Goal: Information Seeking & Learning: Learn about a topic

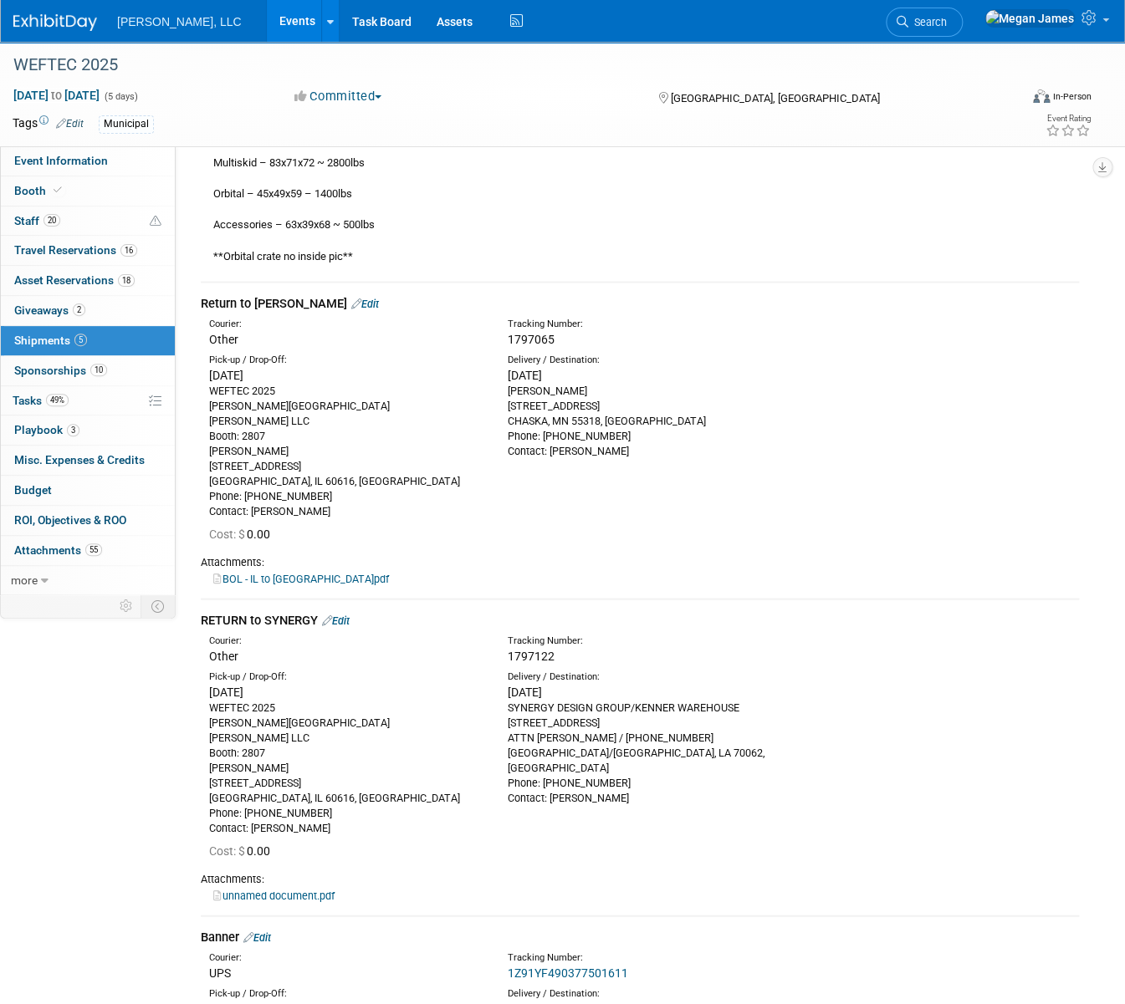
click at [267, 15] on link "Events" at bounding box center [297, 21] width 61 height 42
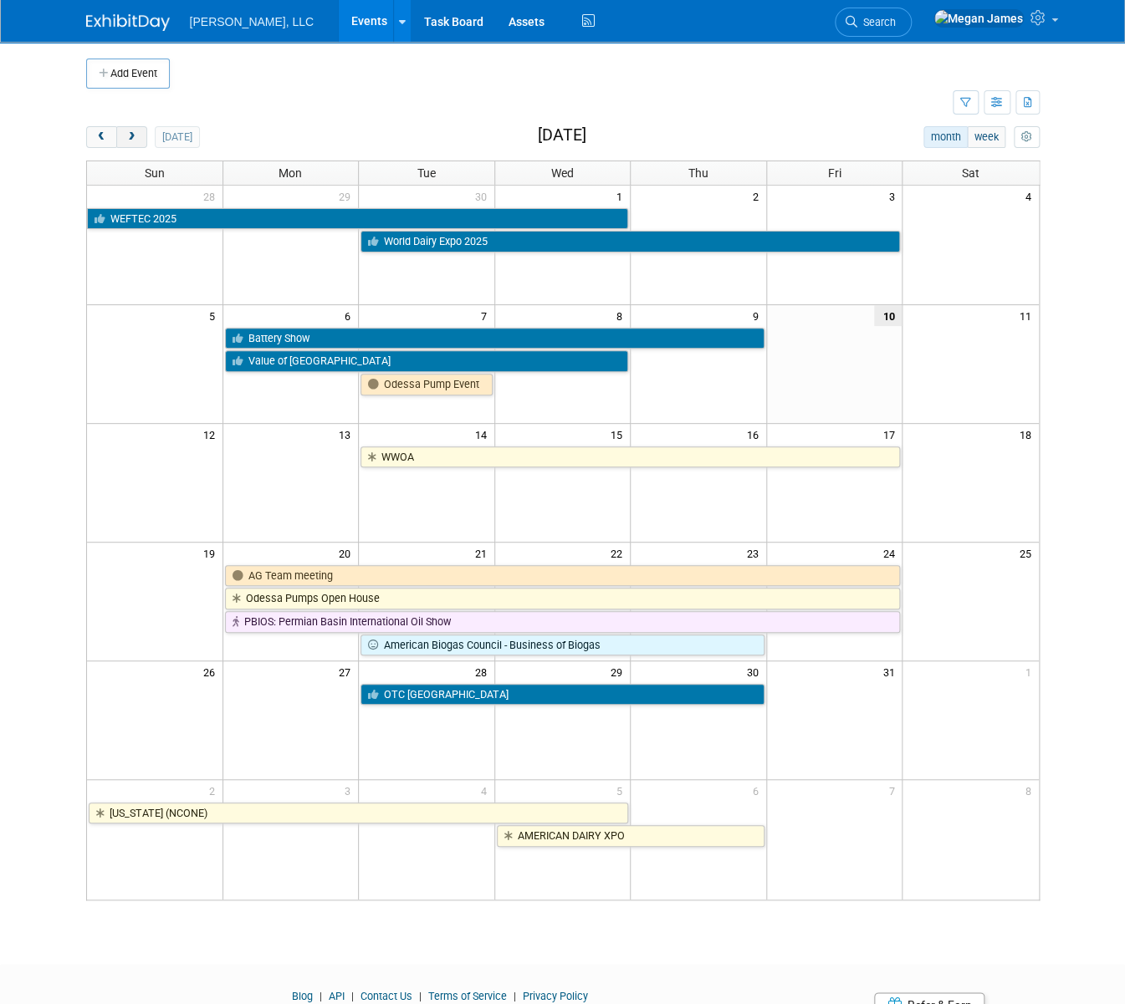
click at [119, 135] on button "next" at bounding box center [131, 137] width 31 height 22
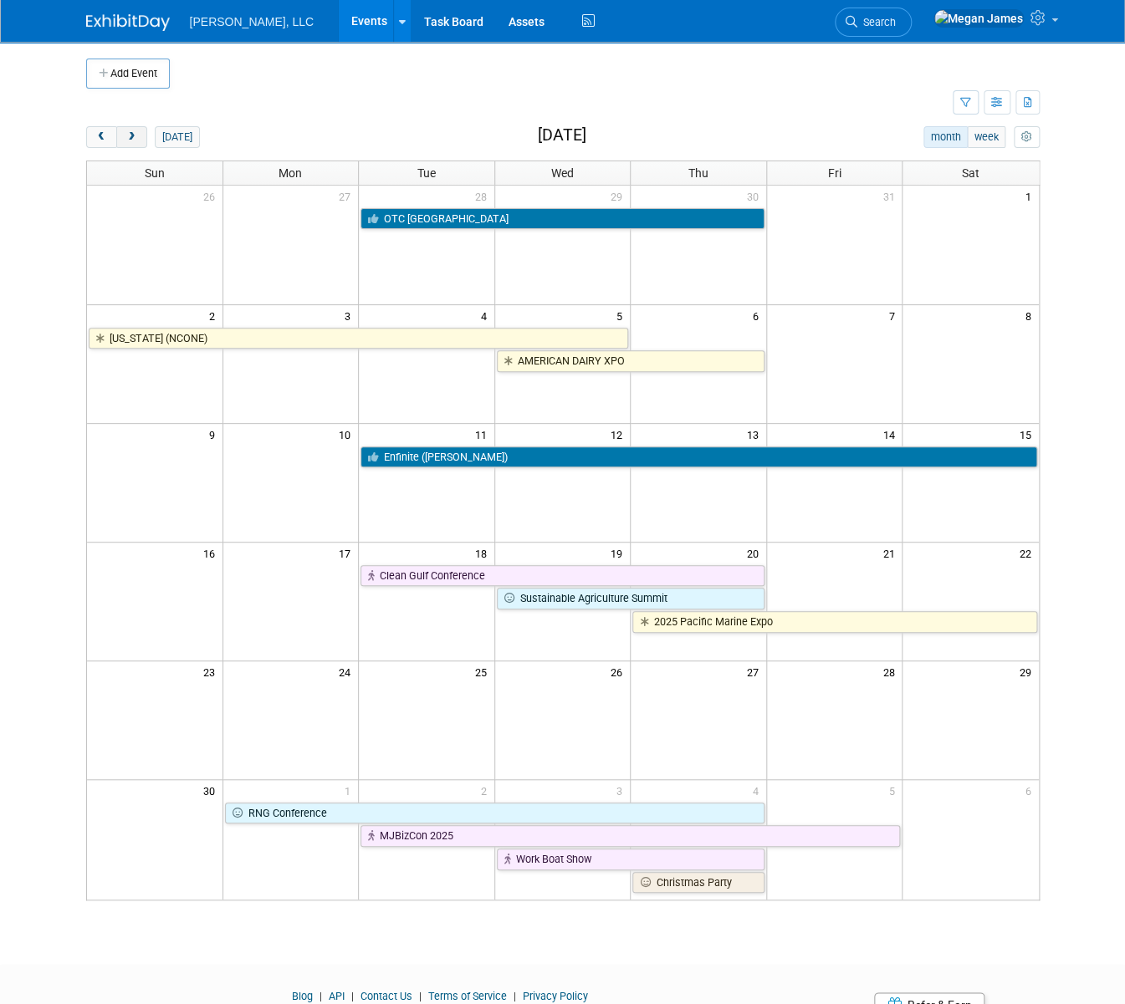
click at [117, 135] on button "next" at bounding box center [131, 137] width 31 height 22
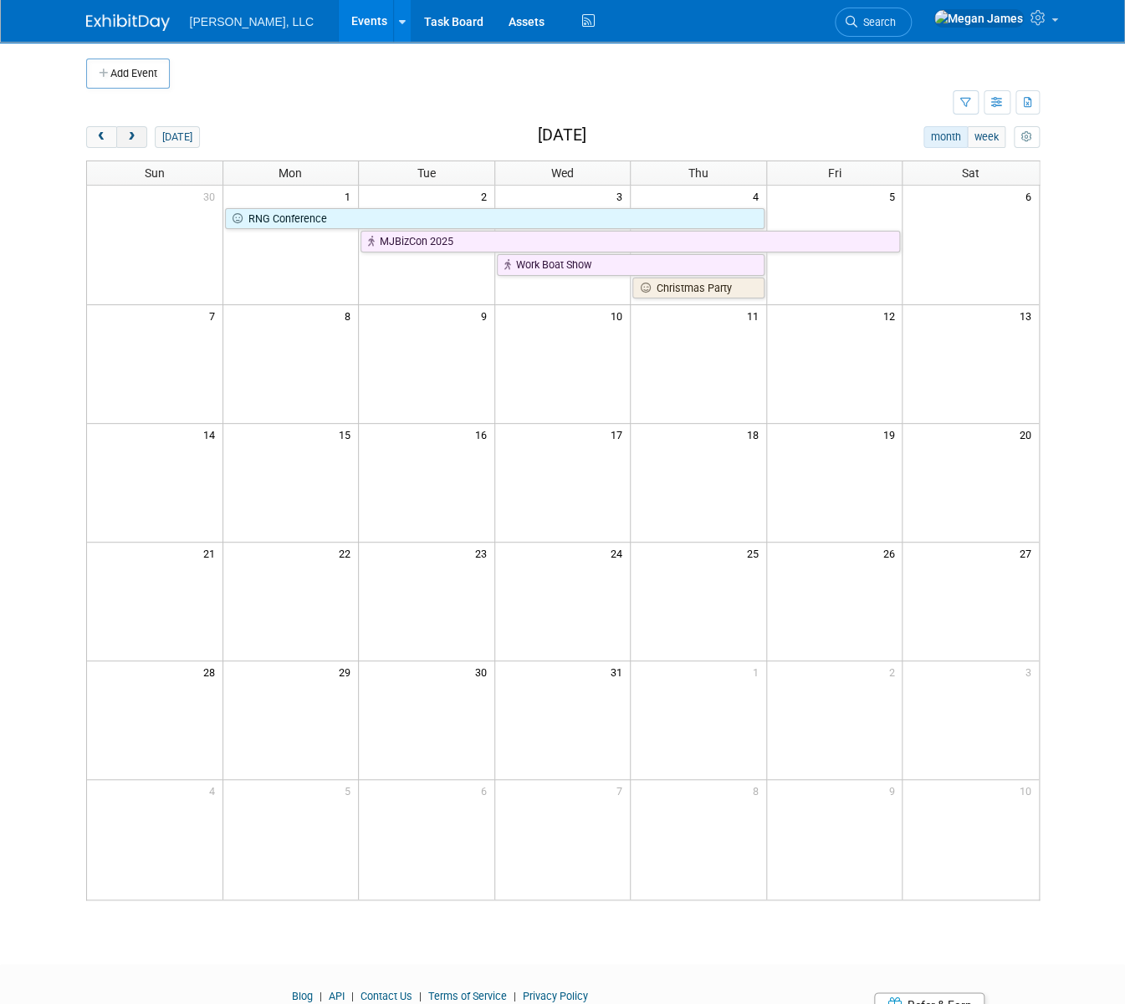
click at [117, 136] on button "next" at bounding box center [131, 137] width 31 height 22
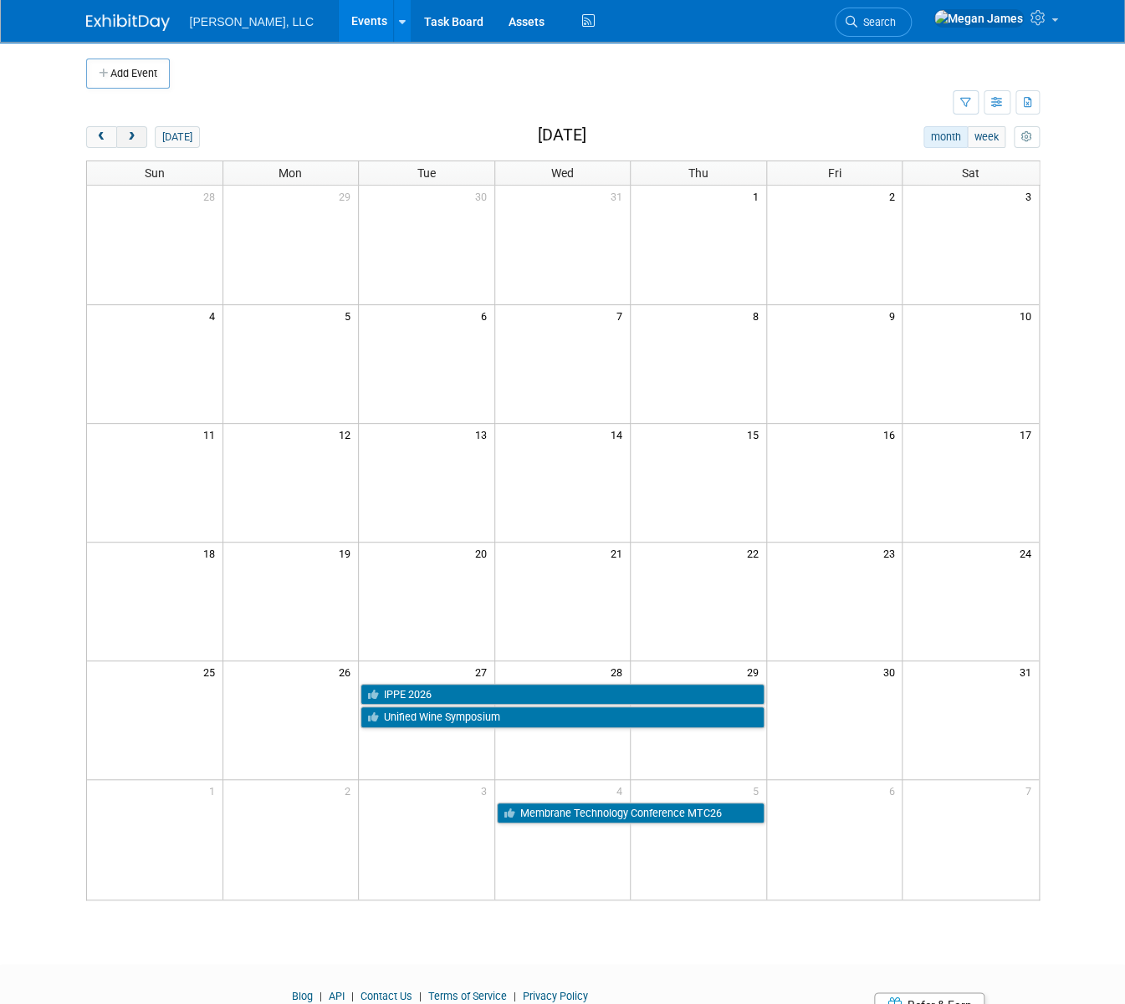
click at [117, 136] on button "next" at bounding box center [131, 137] width 31 height 22
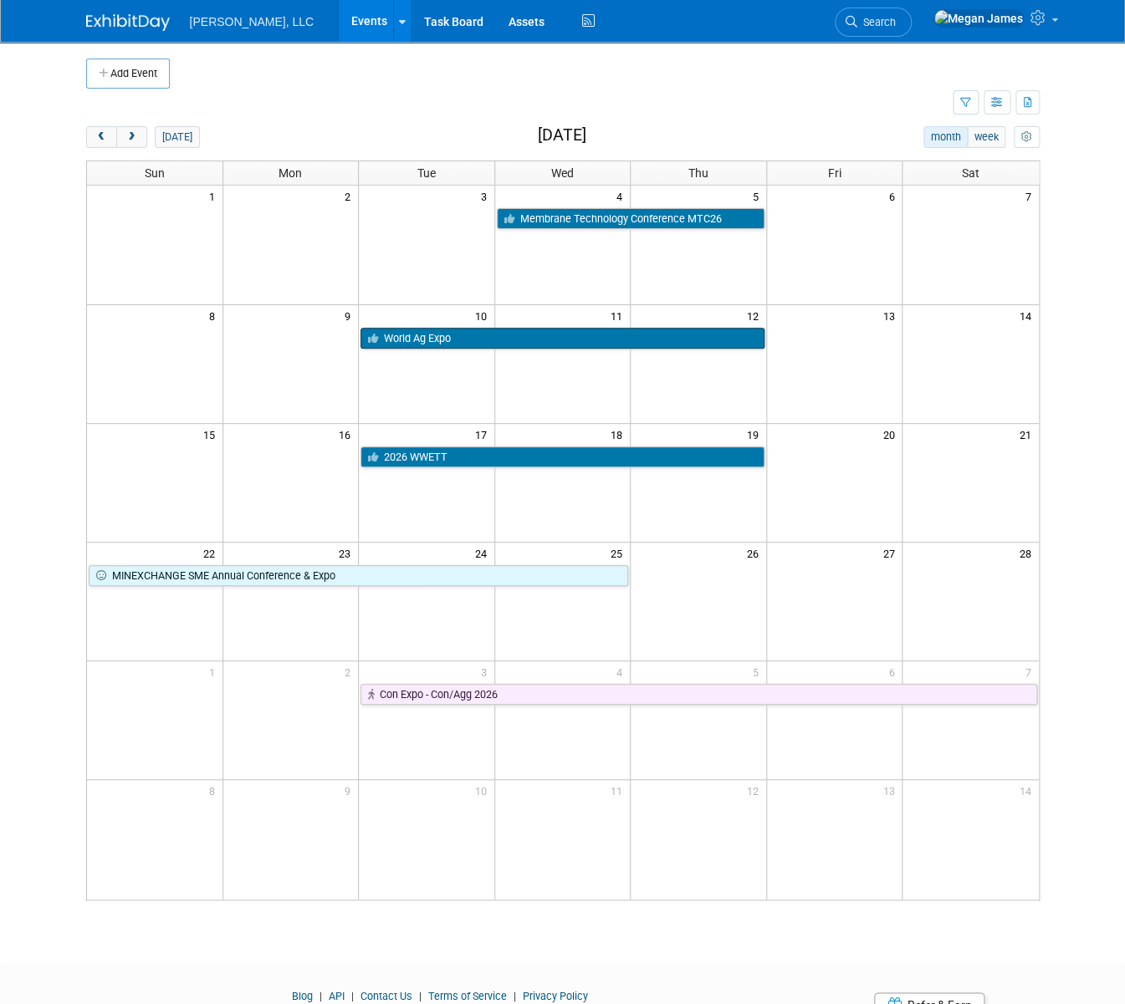
click at [473, 340] on link "World Ag Expo" at bounding box center [562, 339] width 404 height 22
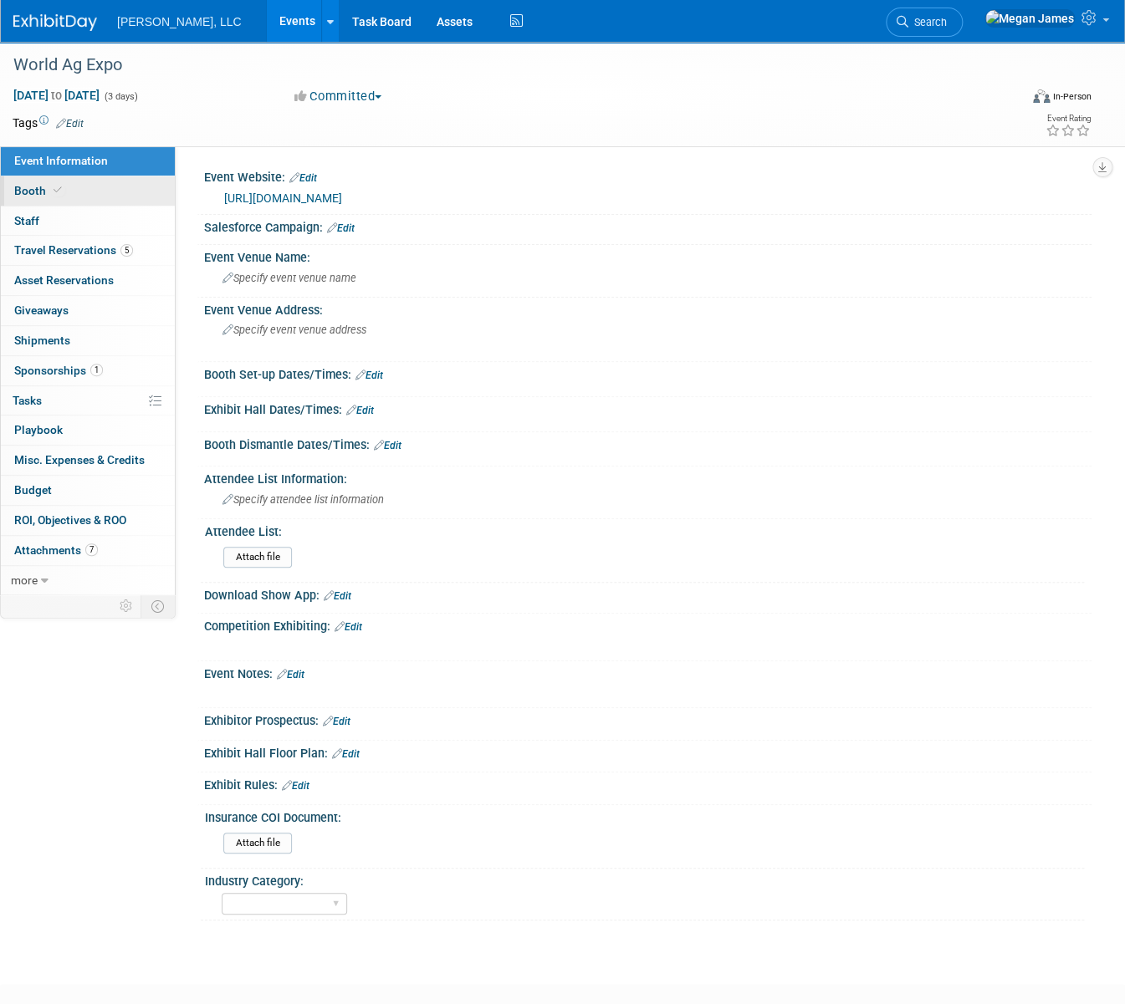
click at [121, 194] on link "Booth" at bounding box center [88, 190] width 174 height 29
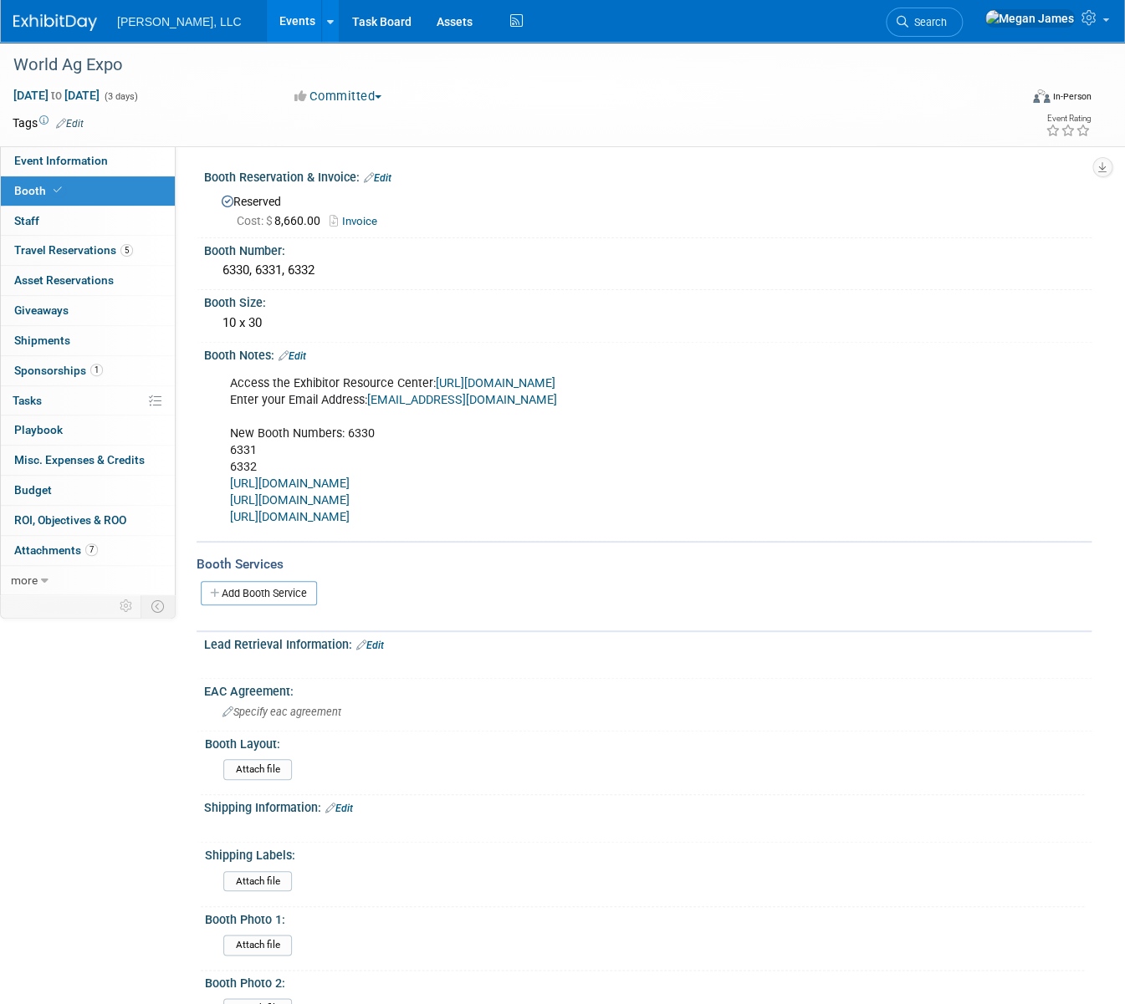
drag, startPoint x: 168, startPoint y: 810, endPoint x: 172, endPoint y: 802, distance: 8.6
click at [171, 808] on div "Event Information Event Info Booth Booth 0 Staff 0 Staff 5 Travel Reservations …" at bounding box center [562, 570] width 1125 height 1057
click at [124, 164] on link "Event Information" at bounding box center [88, 160] width 174 height 29
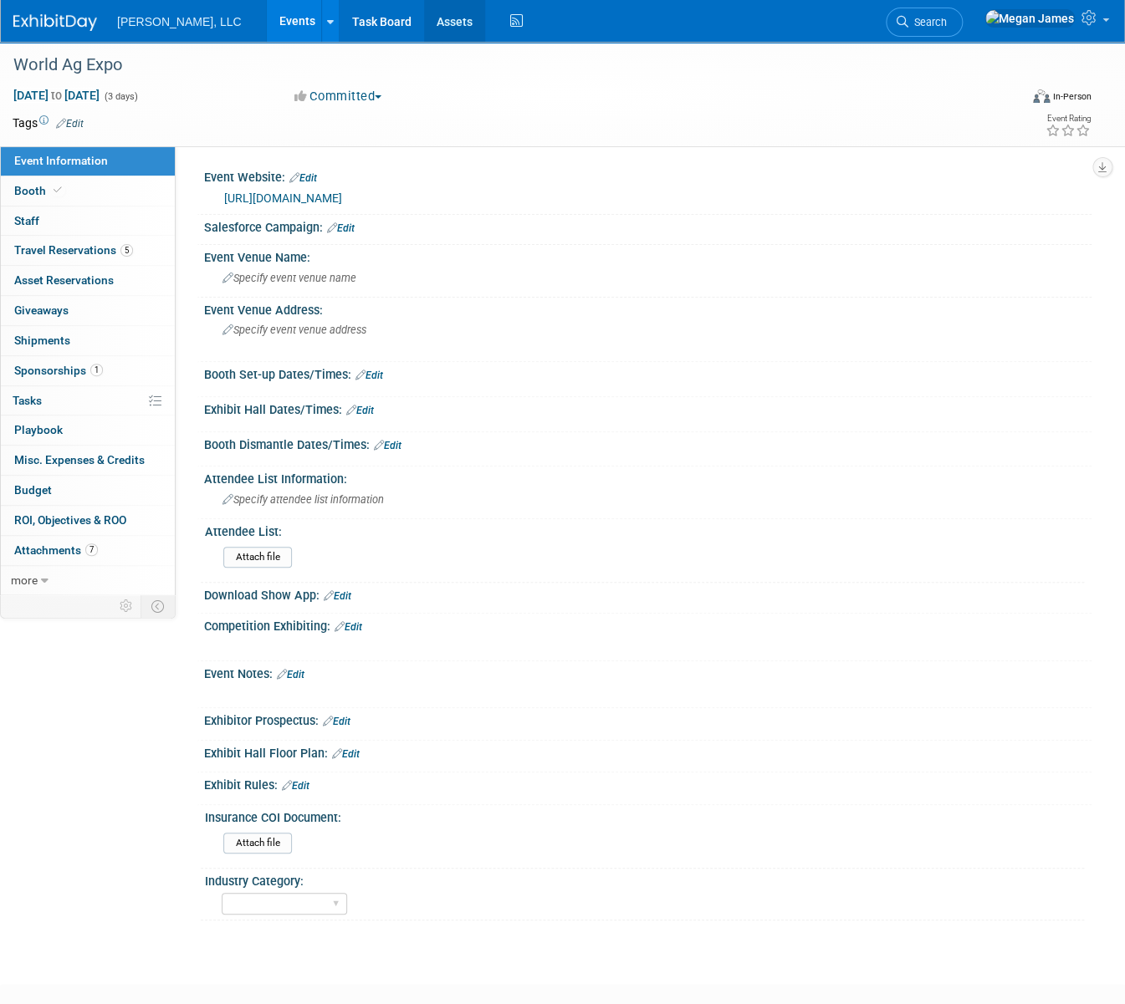
click at [424, 18] on link "Assets" at bounding box center [454, 21] width 61 height 42
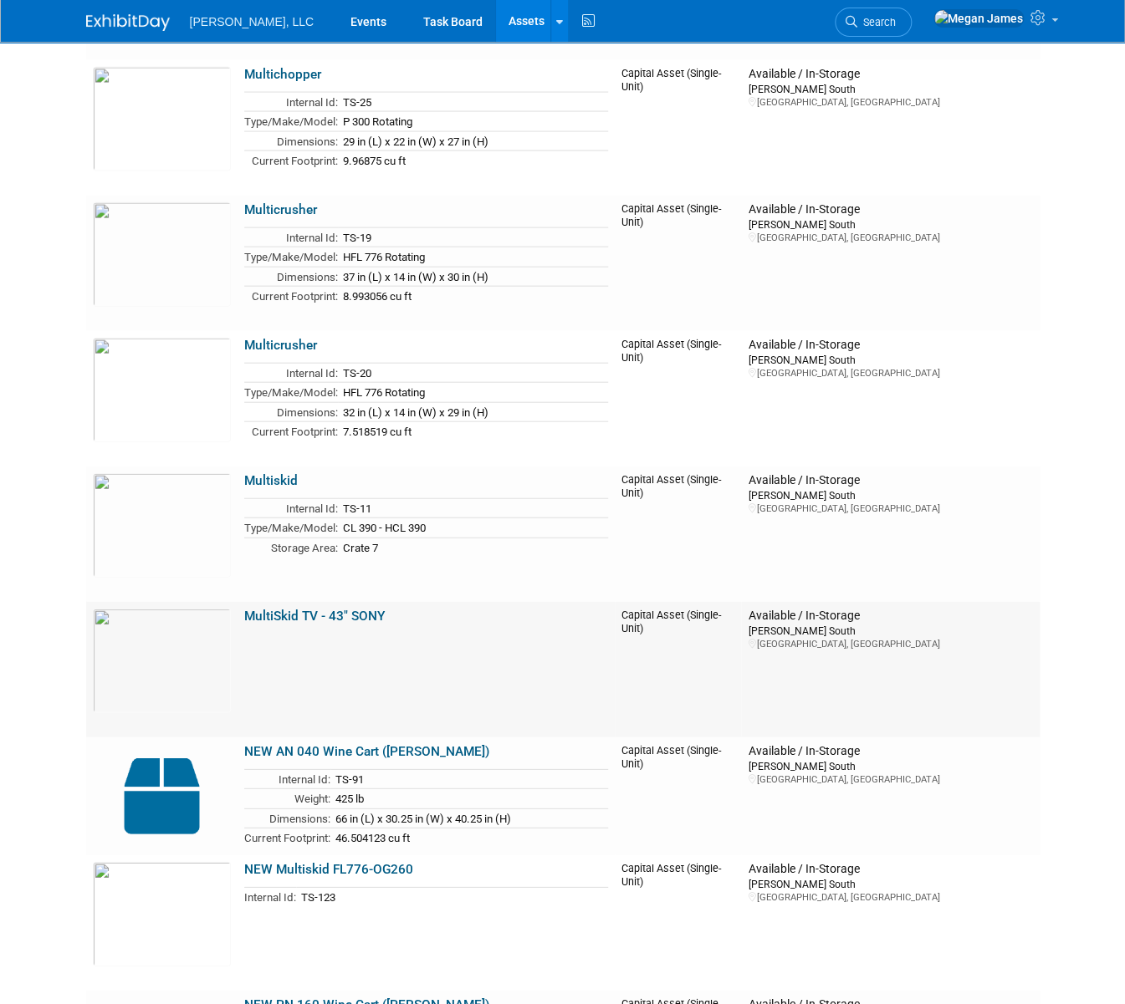
scroll to position [6386, 0]
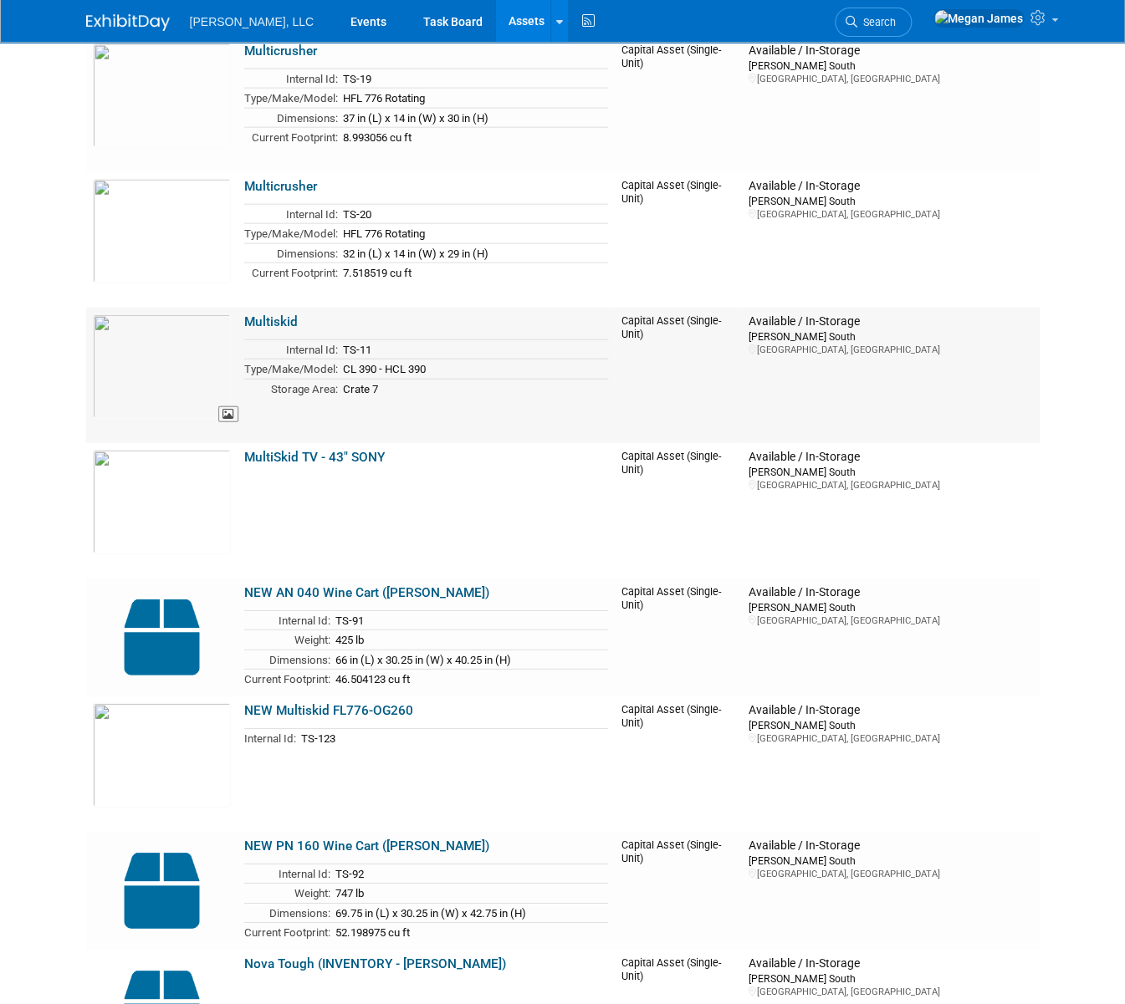
click at [154, 401] on img at bounding box center [162, 366] width 138 height 105
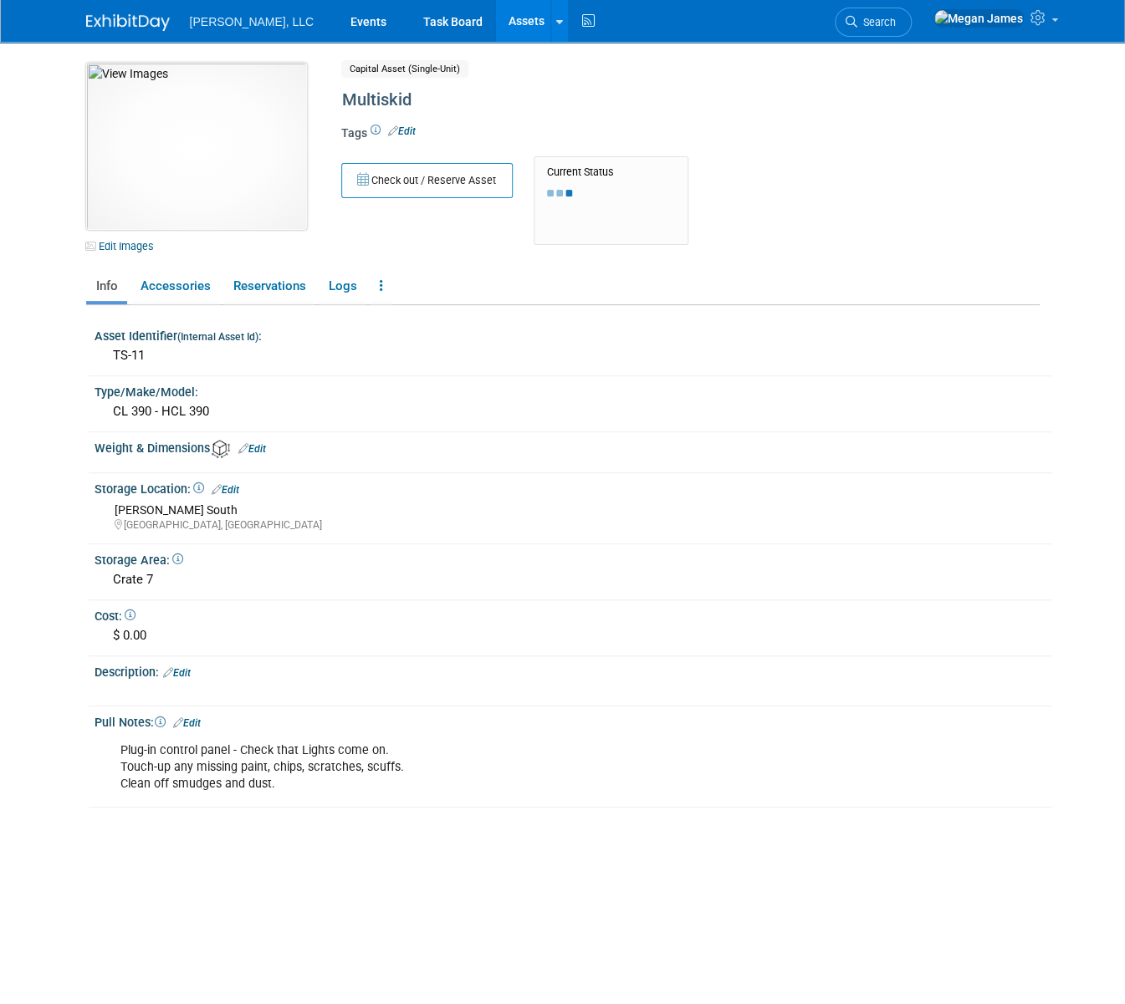
click at [223, 160] on img at bounding box center [196, 146] width 221 height 167
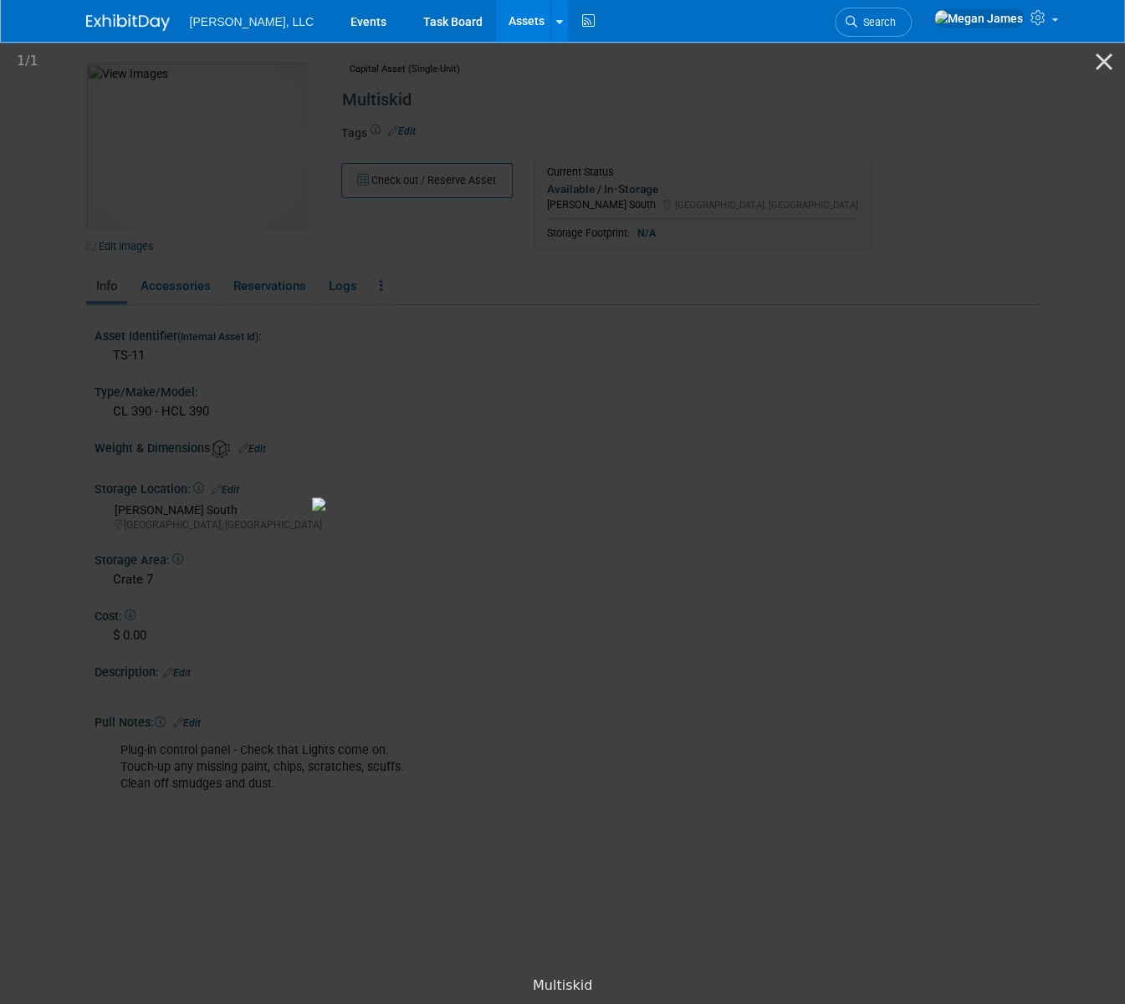
click at [954, 123] on picture at bounding box center [562, 503] width 1125 height 929
click at [1106, 58] on button "Close gallery" at bounding box center [1104, 61] width 42 height 39
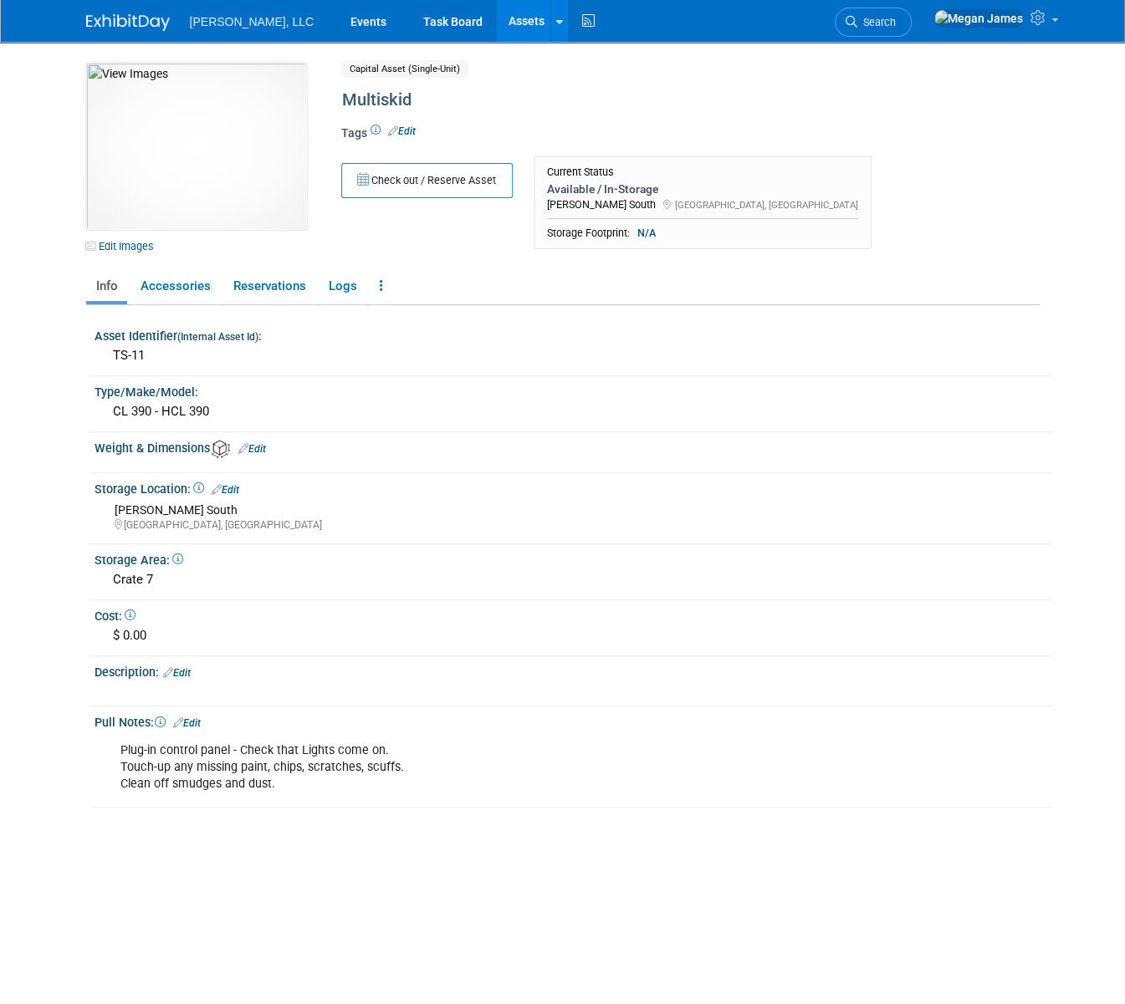
click at [496, 17] on link "Assets" at bounding box center [526, 21] width 61 height 42
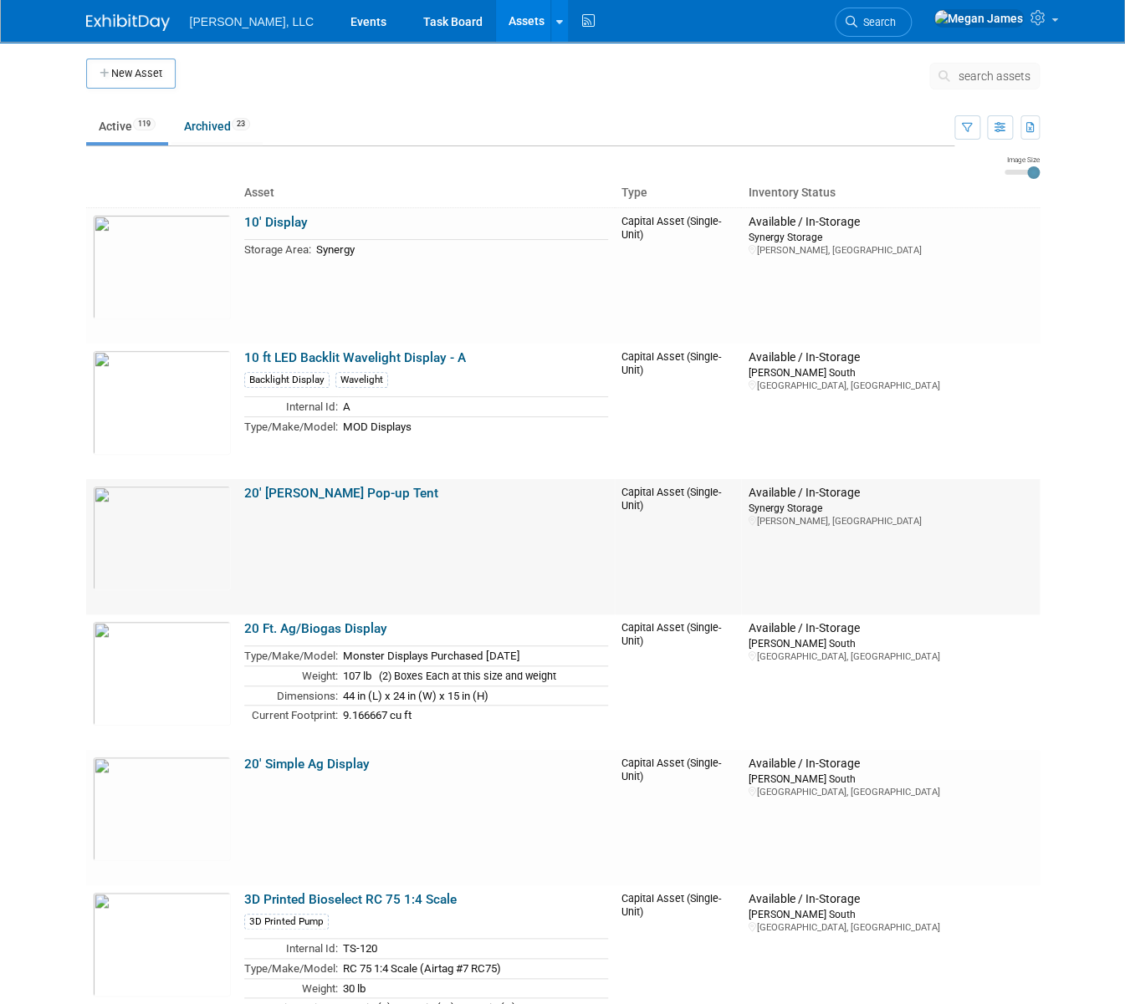
click at [316, 536] on td "20' Boerger Pop-up Tent" at bounding box center [426, 546] width 377 height 135
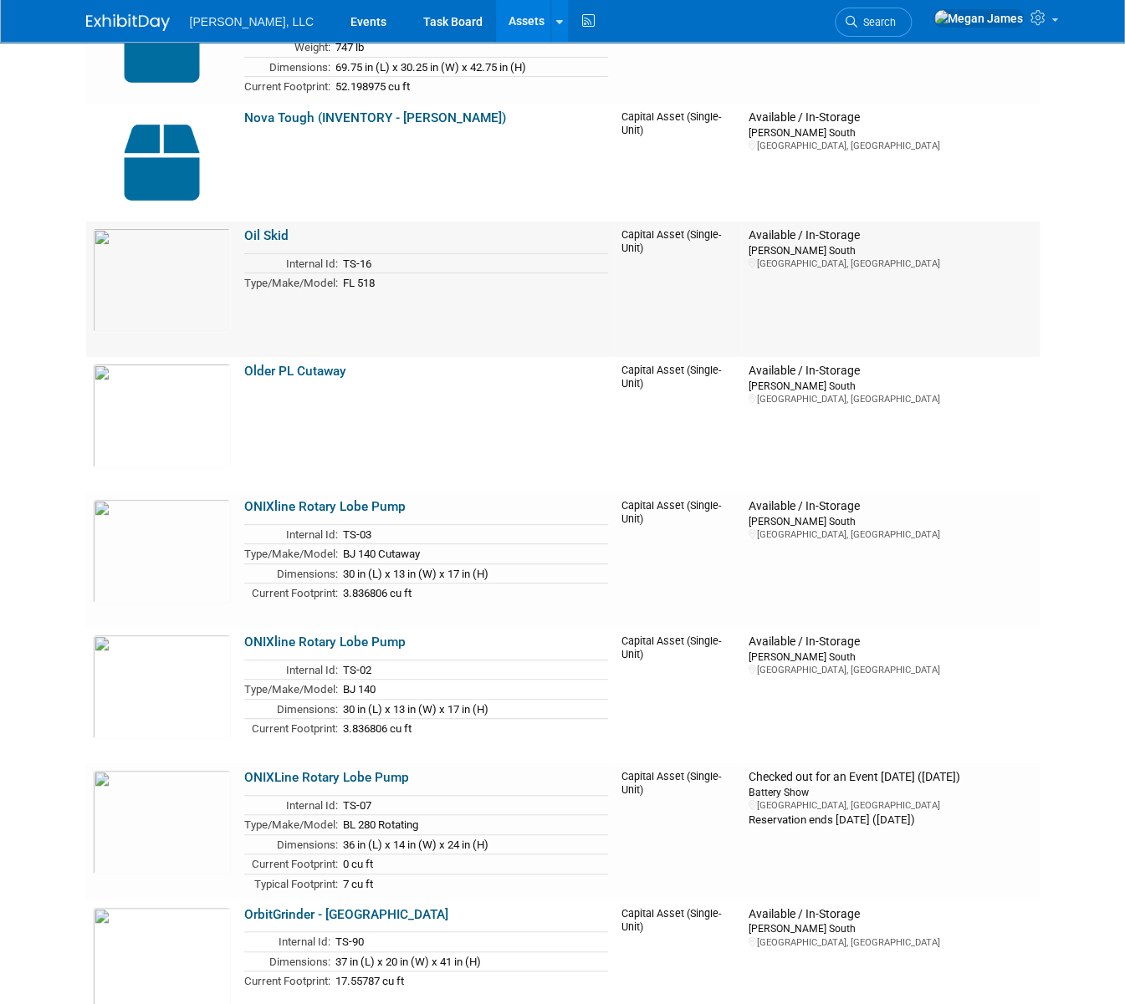
click at [990, 344] on td "Available / In-Storage Boerger South Chaska, MN" at bounding box center [890, 289] width 298 height 135
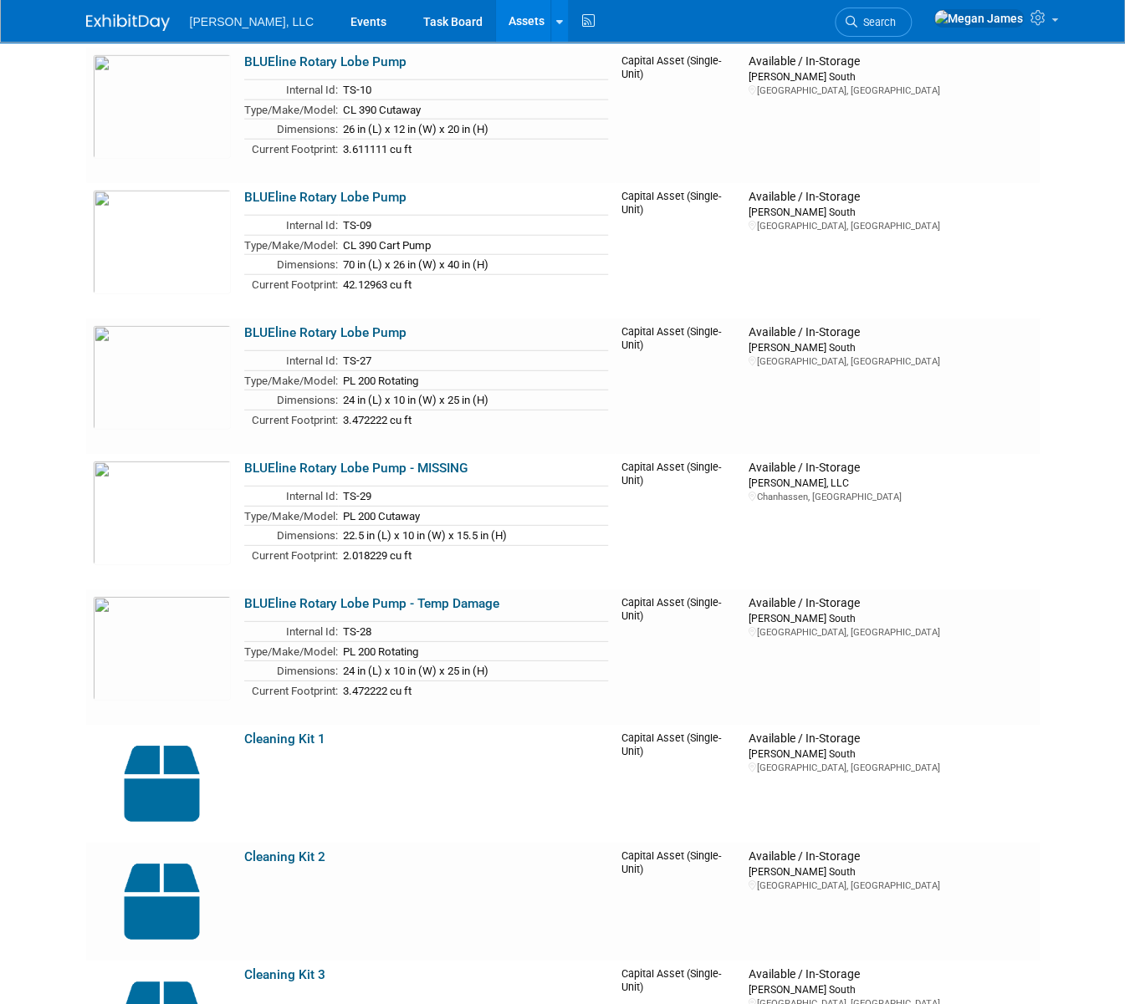
scroll to position [4075, 0]
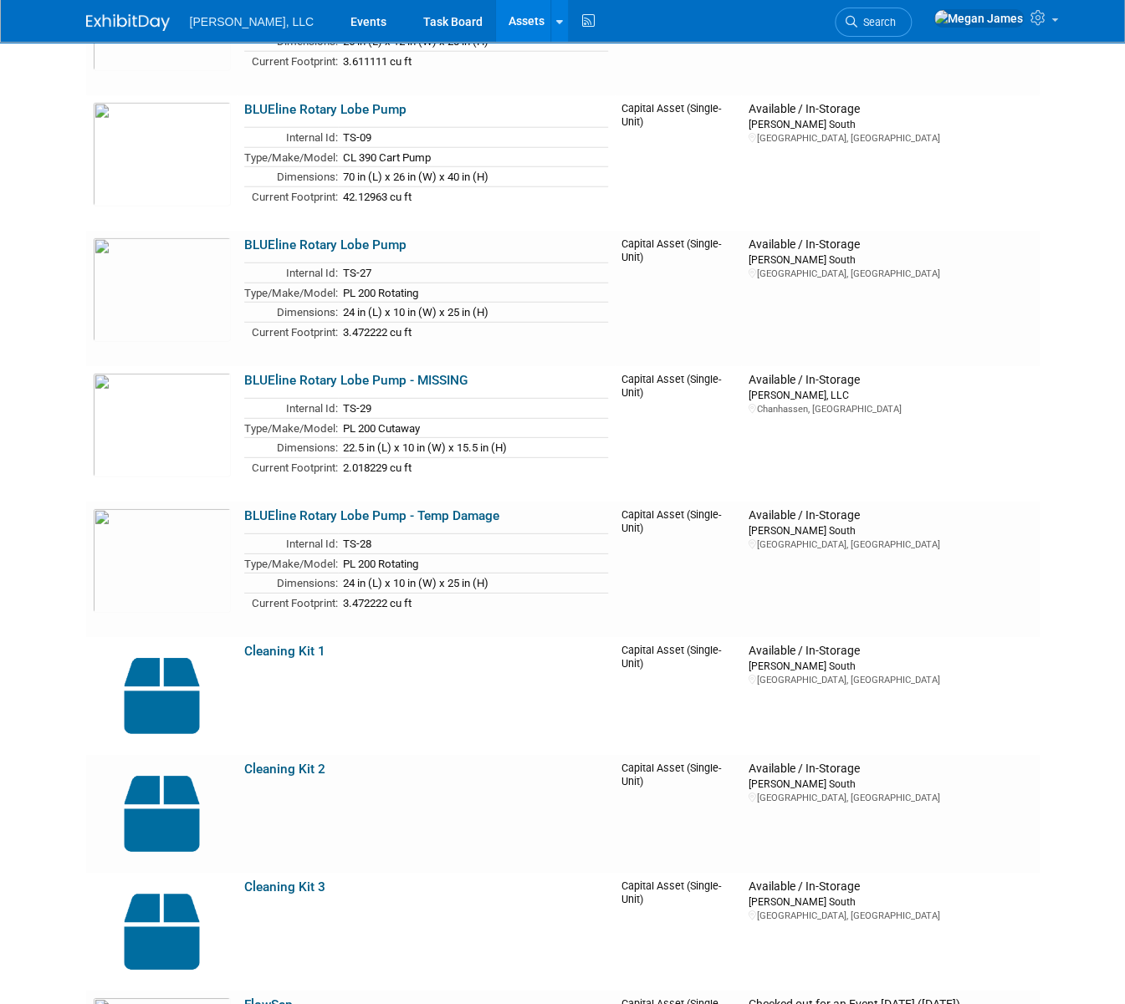
click at [338, 24] on link "Events" at bounding box center [368, 21] width 61 height 42
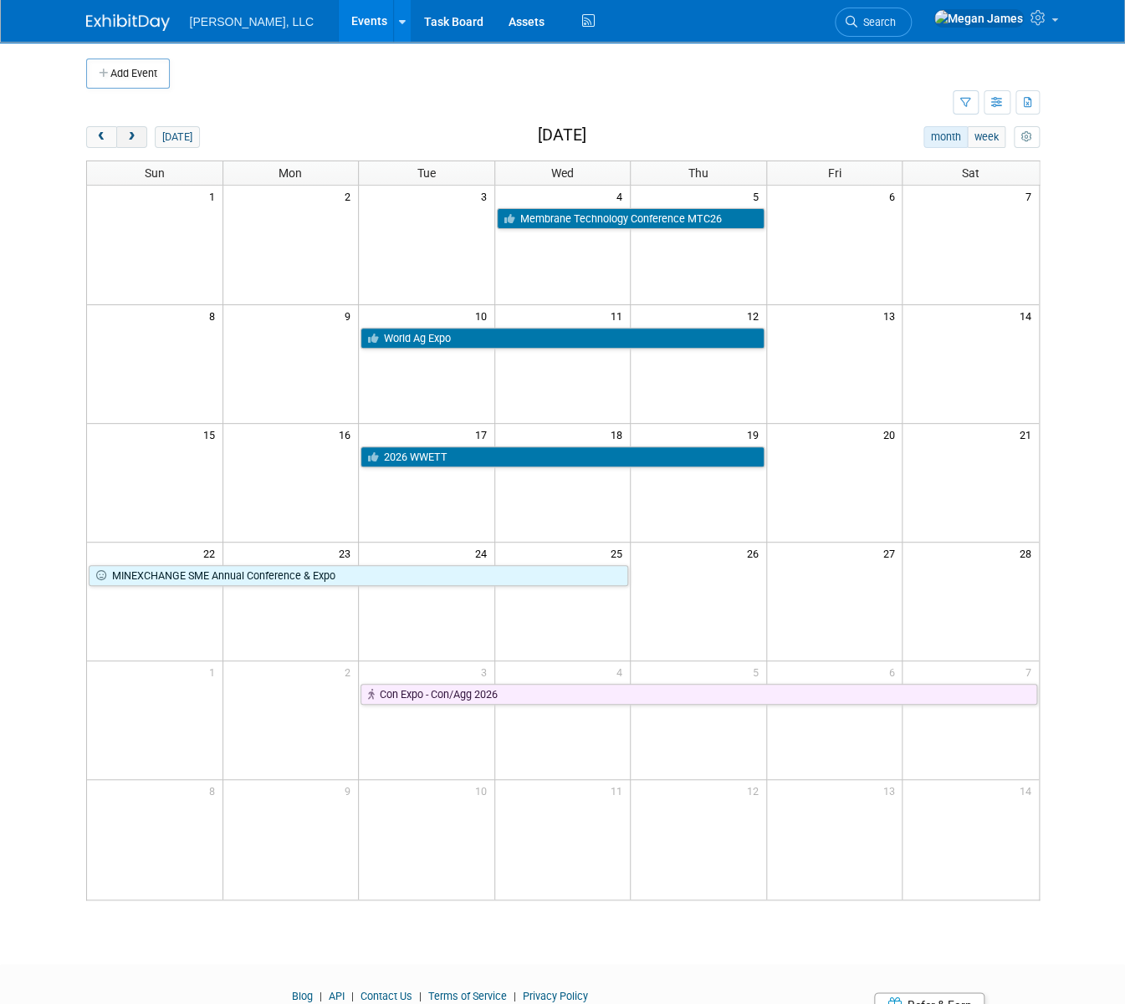
click at [125, 135] on span "next" at bounding box center [131, 137] width 13 height 11
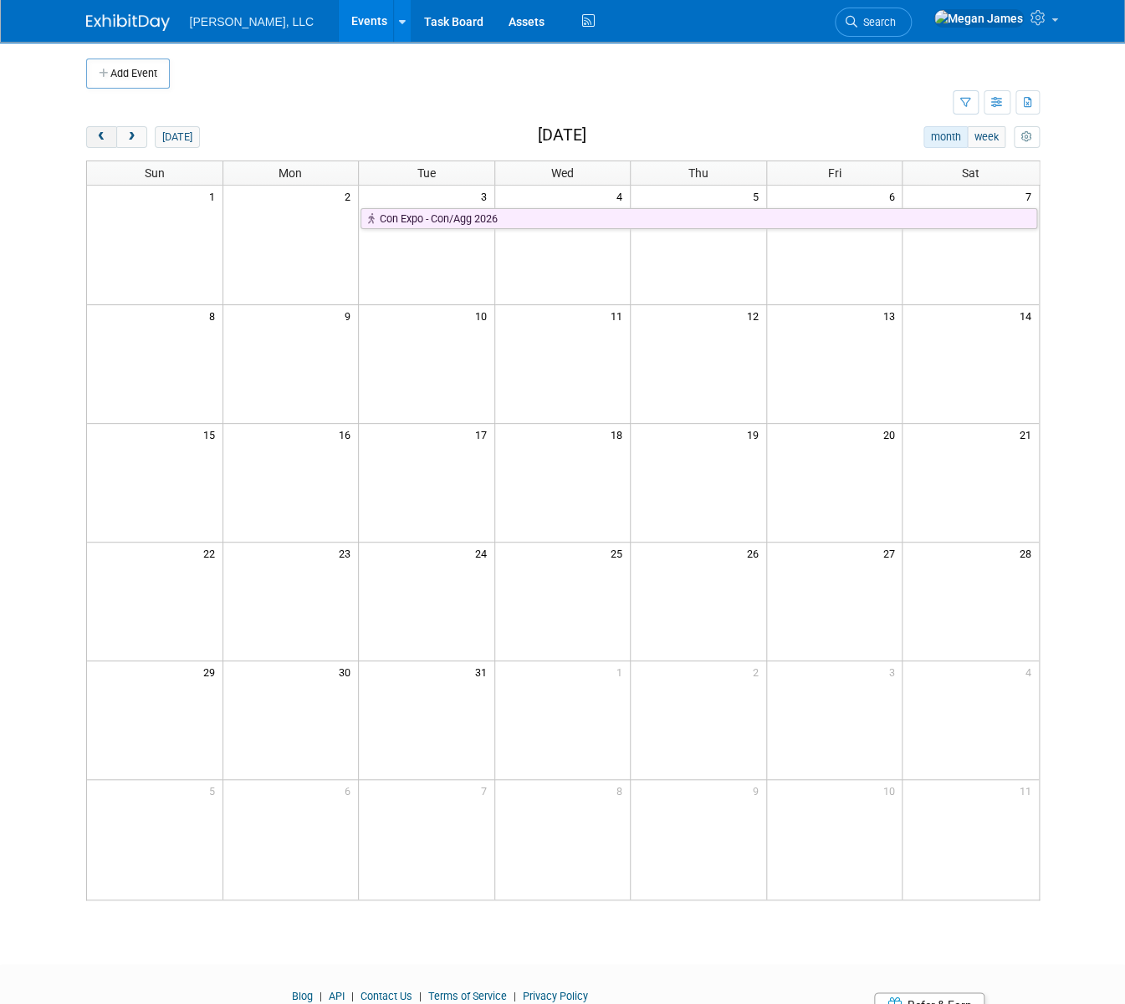
click at [86, 137] on button "prev" at bounding box center [101, 137] width 31 height 22
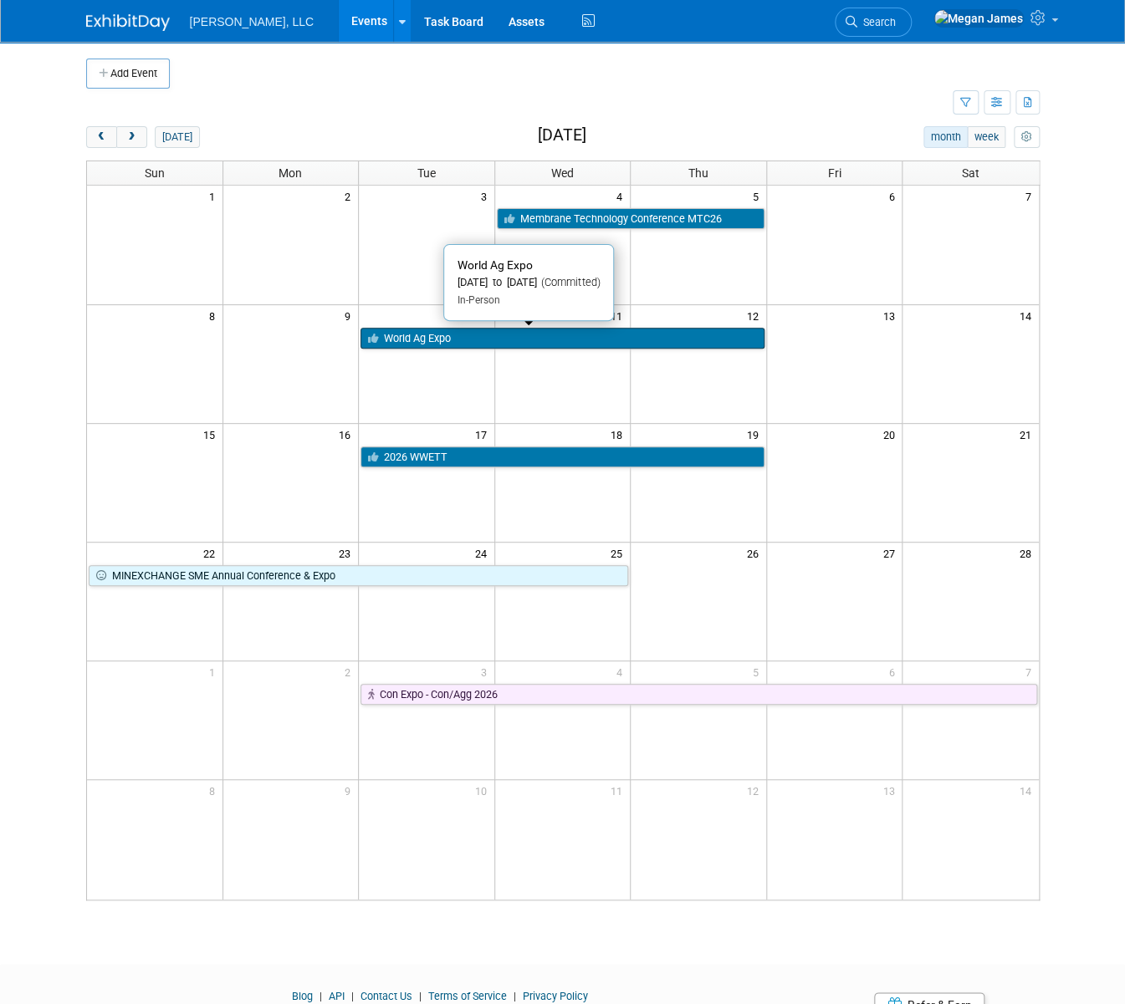
click at [457, 341] on link "World Ag Expo" at bounding box center [562, 339] width 404 height 22
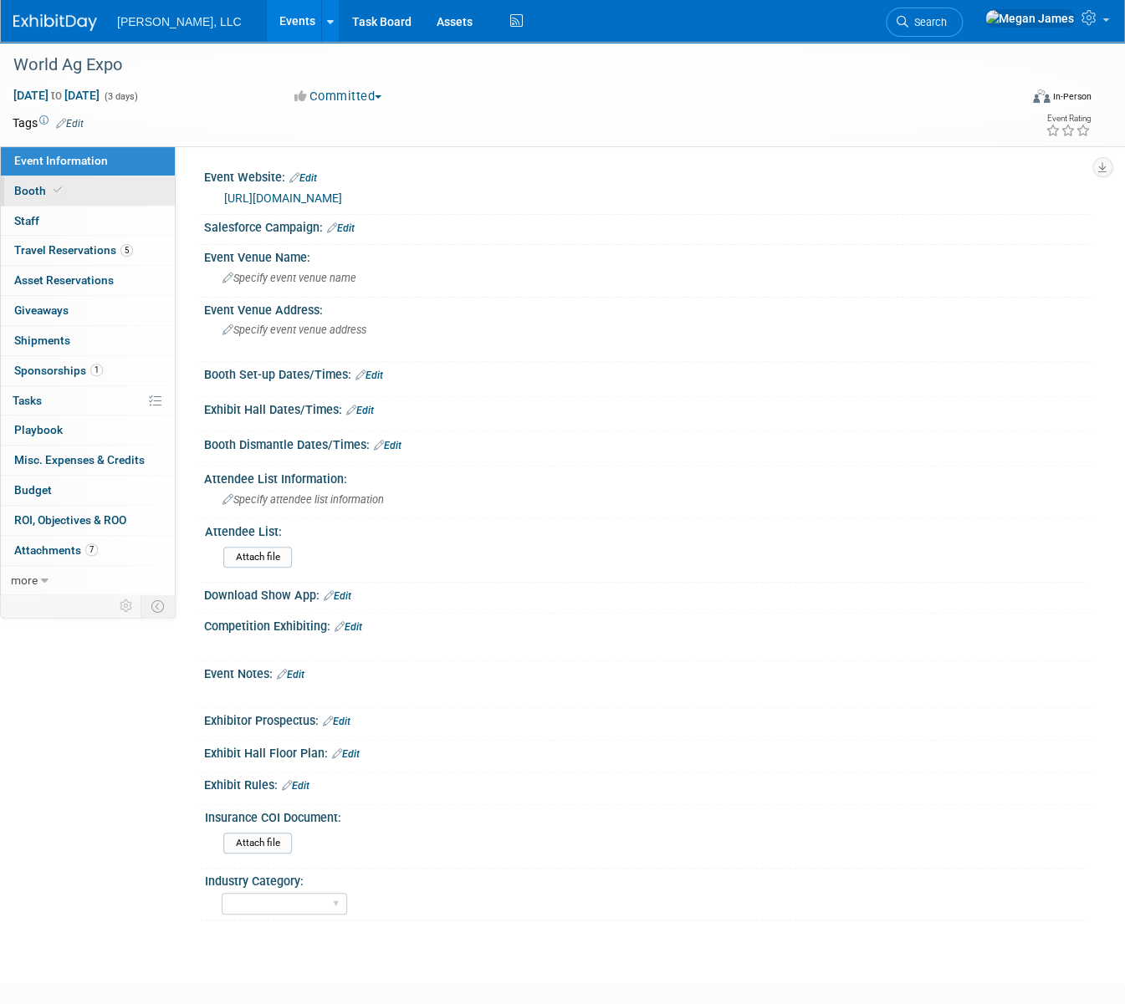
click at [110, 184] on link "Booth" at bounding box center [88, 190] width 174 height 29
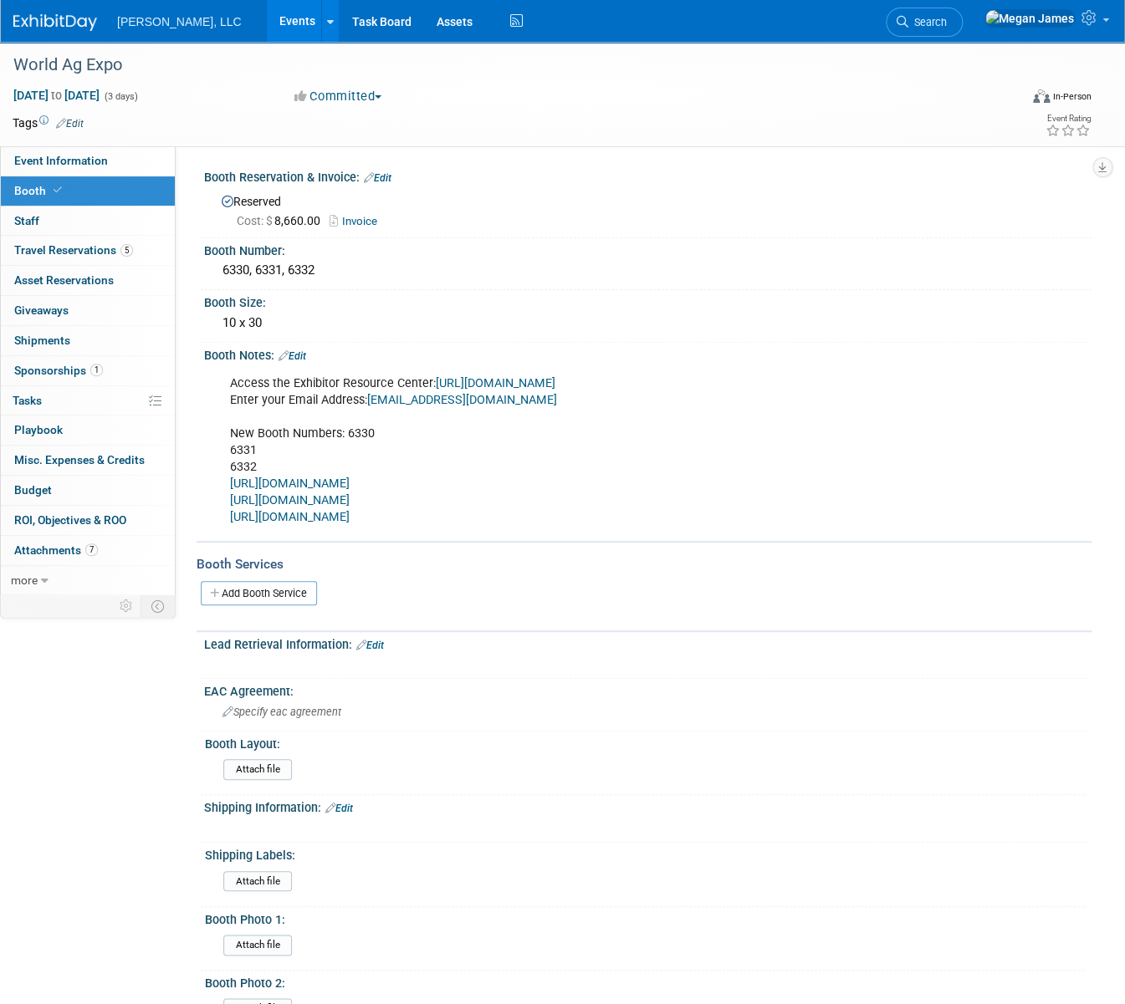
click at [510, 384] on link "https://WAE26.exh.mapyourshow.com" at bounding box center [496, 383] width 120 height 14
click at [350, 482] on link "https://WAE26.mapyourshow.com/8_0/exhview/index.cfm?refreshinterval=60&selected…" at bounding box center [290, 484] width 120 height 14
drag, startPoint x: 887, startPoint y: 524, endPoint x: 227, endPoint y: 485, distance: 661.8
click at [227, 485] on div "Access the Exhibitor Resource Center: https://WAE26.exh.mapyourshow.com Enter y…" at bounding box center [574, 451] width 713 height 168
copy div "https://WAE26.mapyourshow.com/8_0/exhview/index.cfm?refreshinterval=60&selected…"
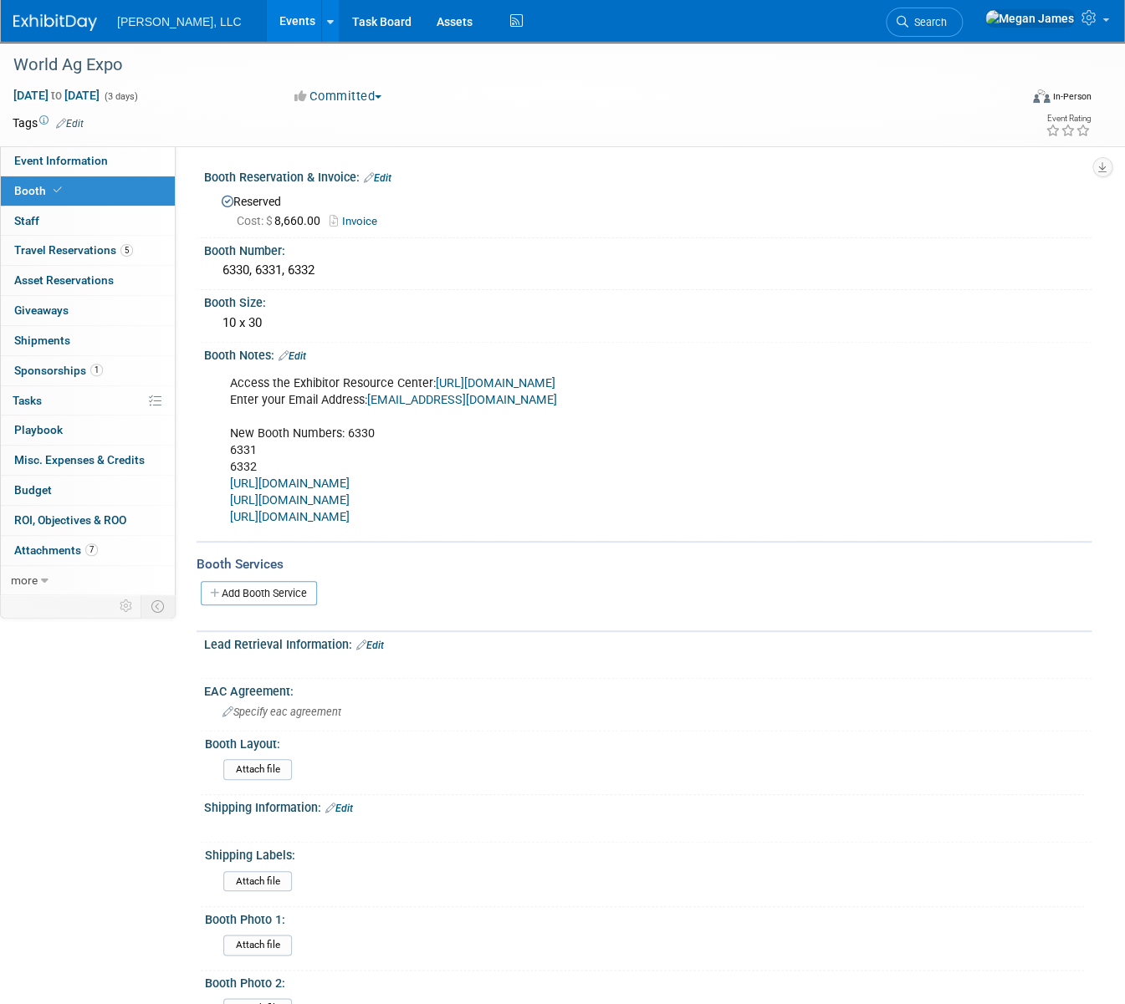
drag, startPoint x: 692, startPoint y: 443, endPoint x: 697, endPoint y: 457, distance: 15.1
click at [693, 443] on div "Access the Exhibitor Resource Center: https://WAE26.exh.mapyourshow.com Enter y…" at bounding box center [568, 451] width 700 height 168
click at [350, 480] on link "https://WAE26.mapyourshow.com/8_0/exhview/index.cfm?refreshinterval=60&selected…" at bounding box center [290, 484] width 120 height 14
drag, startPoint x: 136, startPoint y: 173, endPoint x: 212, endPoint y: 95, distance: 108.8
click at [136, 173] on link "Event Information" at bounding box center [88, 160] width 174 height 29
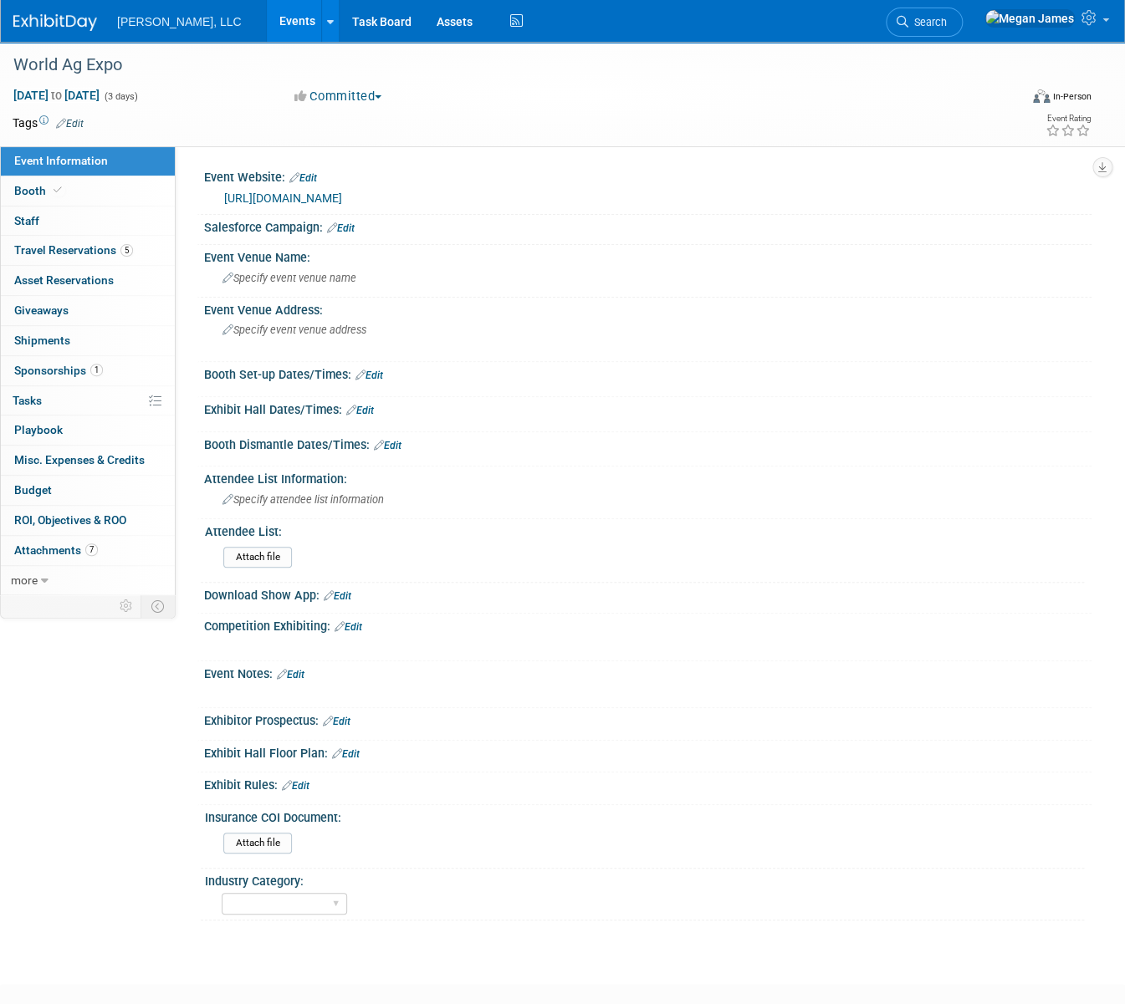
click at [267, 22] on link "Events" at bounding box center [297, 21] width 61 height 42
